Goal: Navigation & Orientation: Find specific page/section

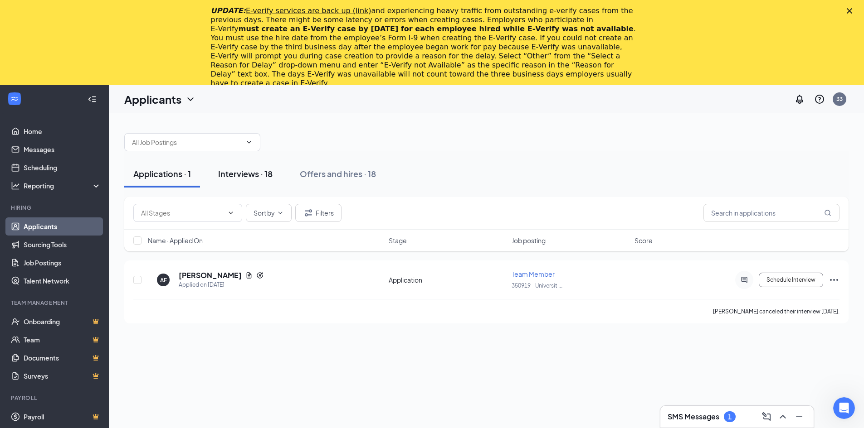
click at [239, 175] on div "Interviews · 18" at bounding box center [245, 173] width 54 height 11
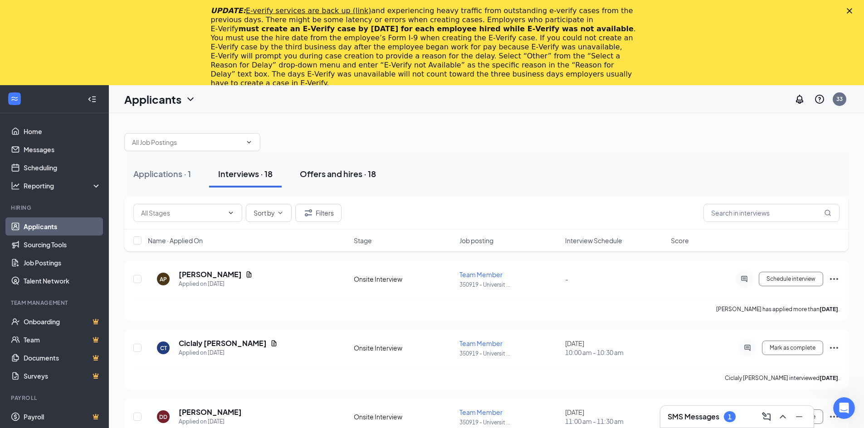
click at [340, 176] on div "Offers and hires · 18" at bounding box center [338, 173] width 76 height 11
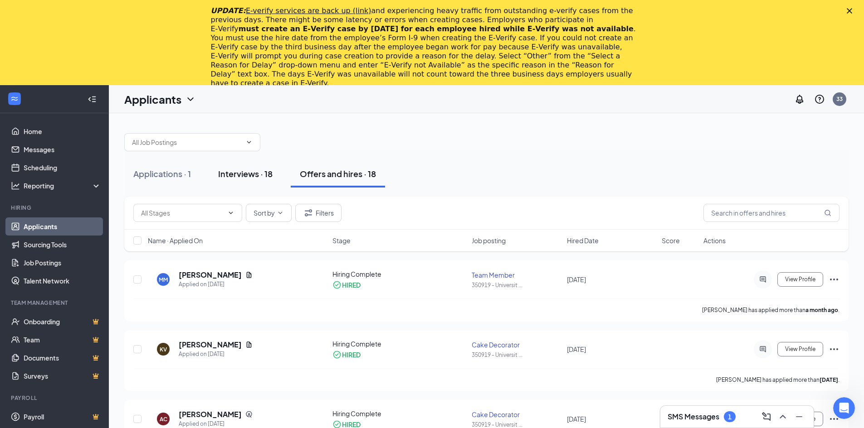
click at [245, 174] on div "Interviews · 18" at bounding box center [245, 173] width 54 height 11
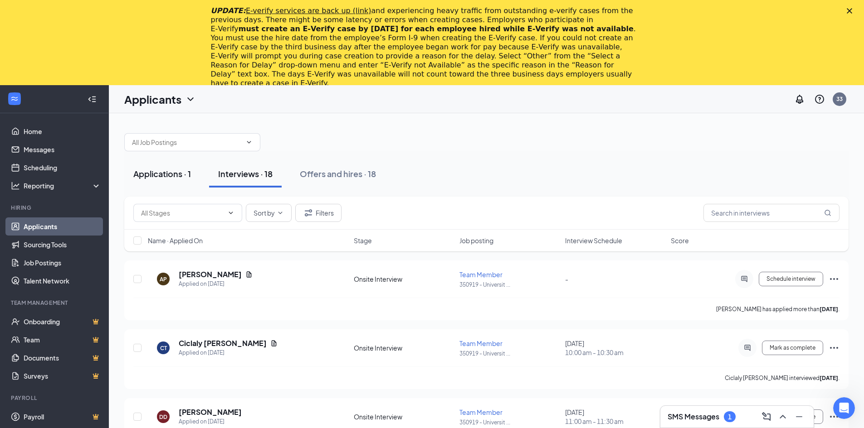
click at [172, 174] on div "Applications · 1" at bounding box center [162, 173] width 58 height 11
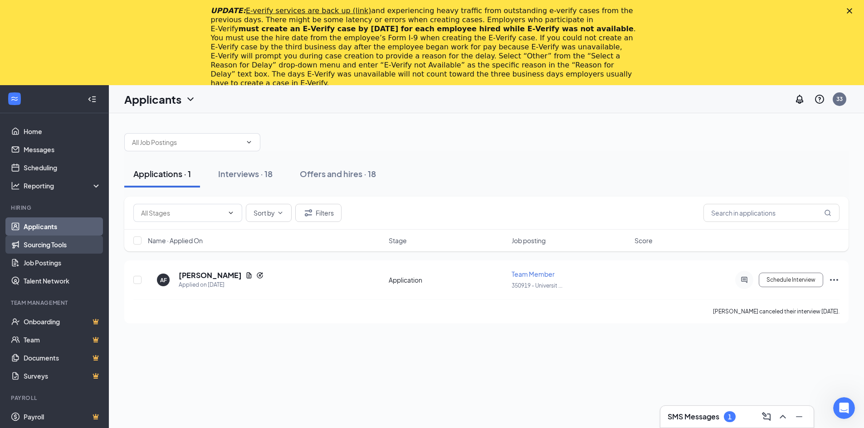
click at [47, 243] on link "Sourcing Tools" at bounding box center [63, 245] width 78 height 18
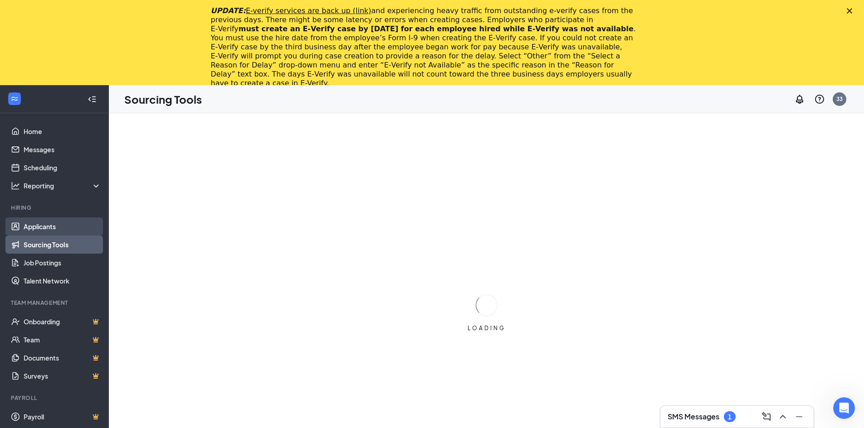
click at [39, 226] on link "Applicants" at bounding box center [63, 227] width 78 height 18
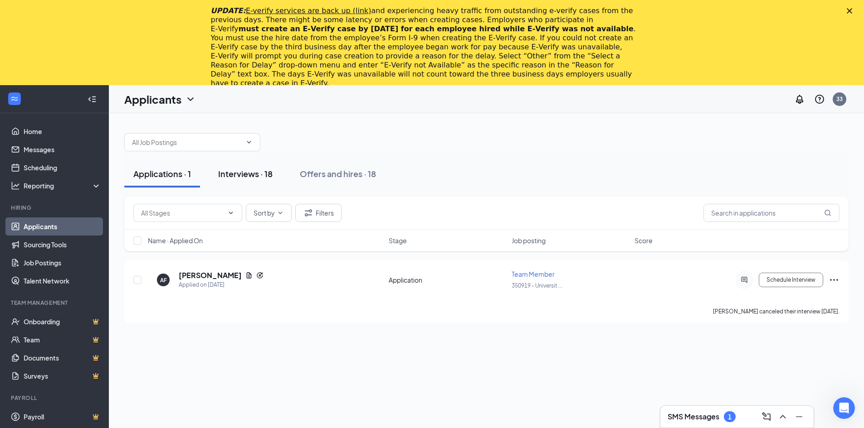
click at [243, 174] on div "Interviews · 18" at bounding box center [245, 173] width 54 height 11
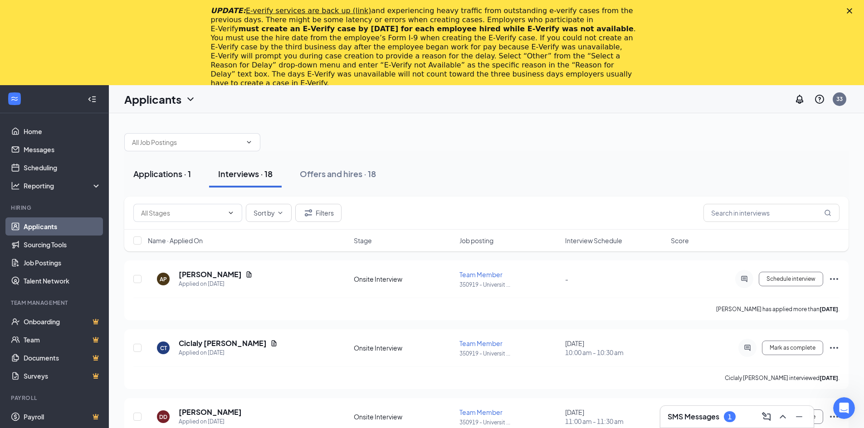
click at [161, 177] on div "Applications · 1" at bounding box center [162, 173] width 58 height 11
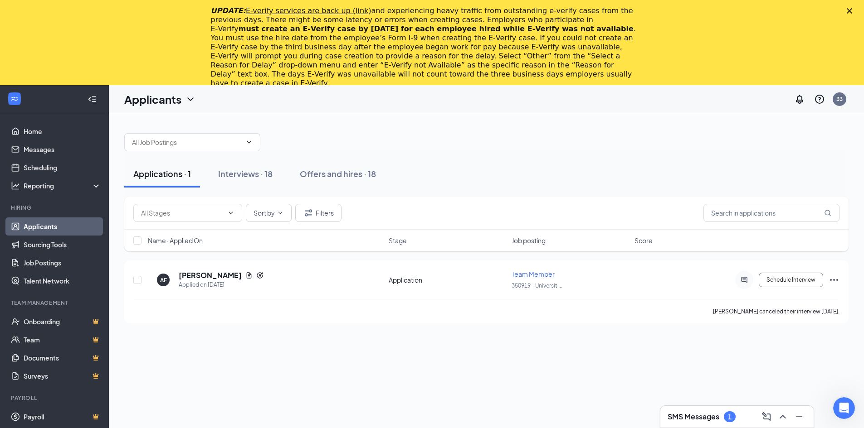
click at [731, 419] on div "1" at bounding box center [729, 417] width 12 height 11
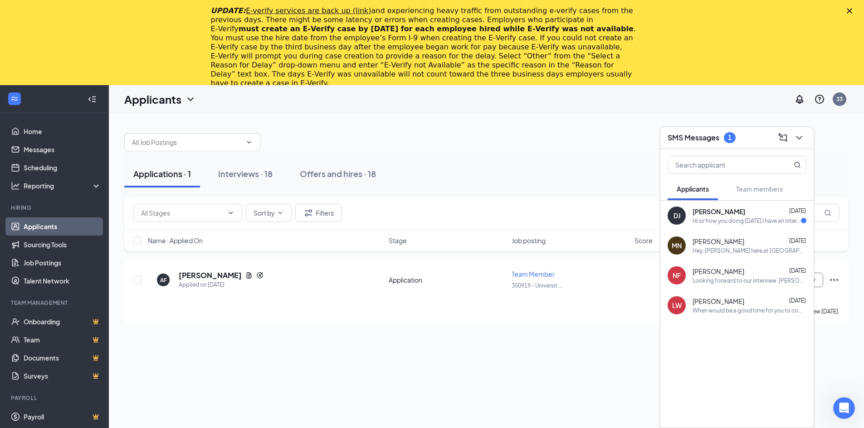
click at [774, 223] on div "Hi sir how you doing [DATE] I have an interview with you [DATE] at 11:30 would …" at bounding box center [746, 221] width 108 height 8
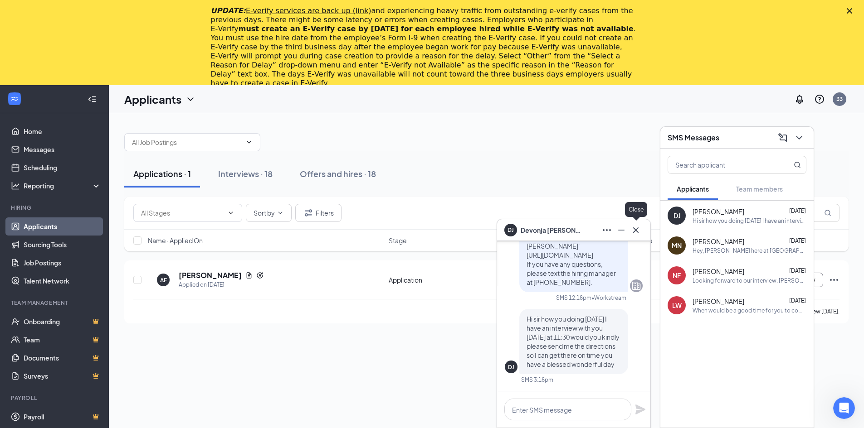
click at [634, 228] on icon "Cross" at bounding box center [635, 230] width 11 height 11
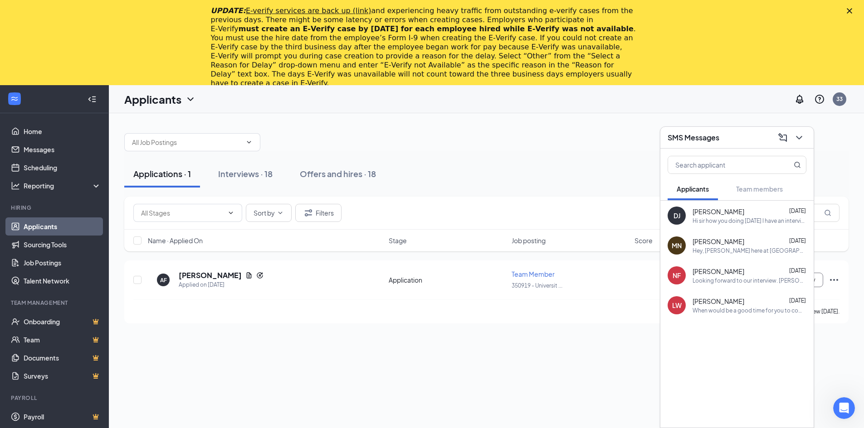
click at [536, 194] on div "Applications · 1 Interviews · 18 Offers and hires · 18" at bounding box center [486, 173] width 724 height 45
click at [796, 140] on icon "ChevronDown" at bounding box center [798, 137] width 11 height 11
